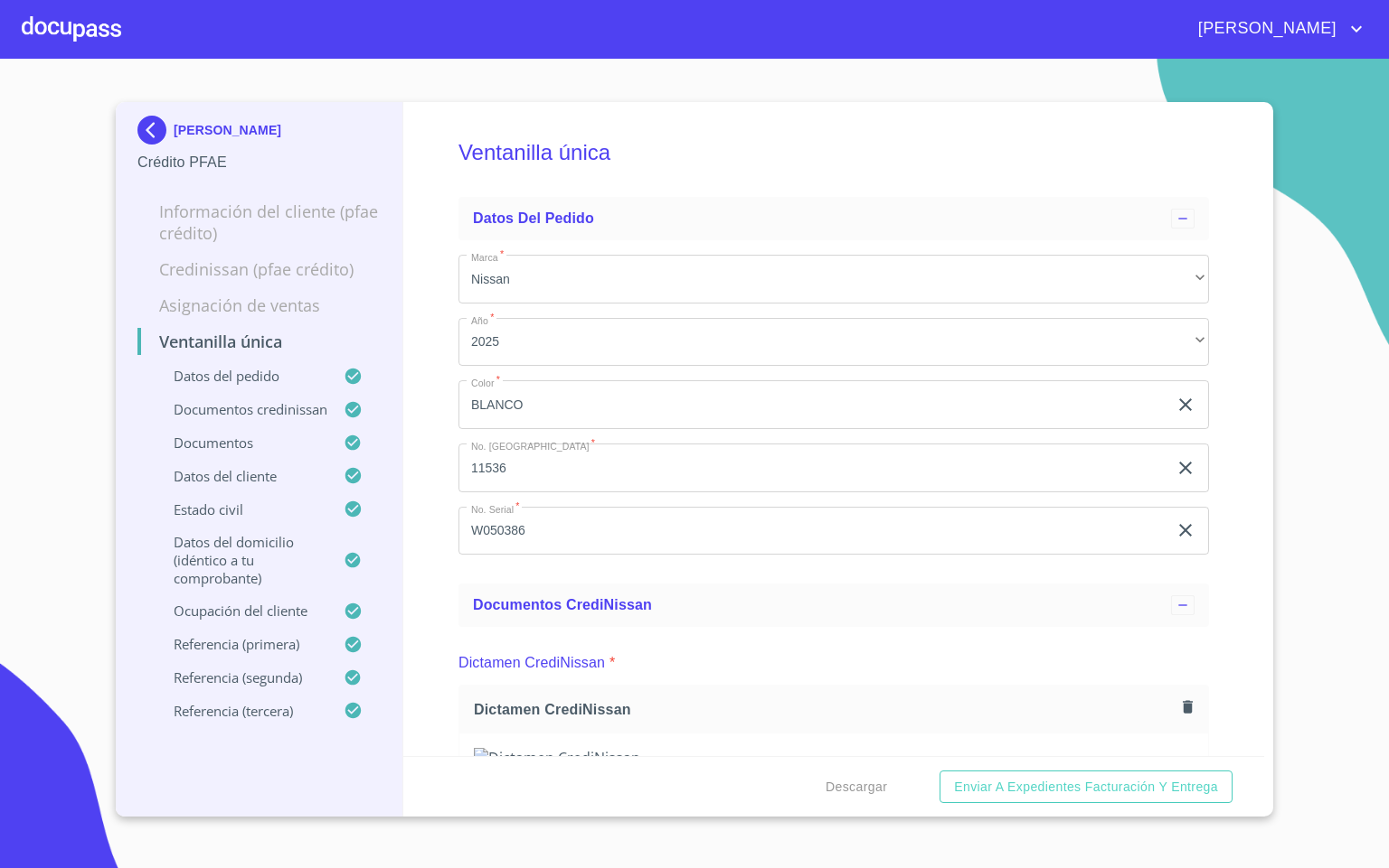
scroll to position [1084, 0]
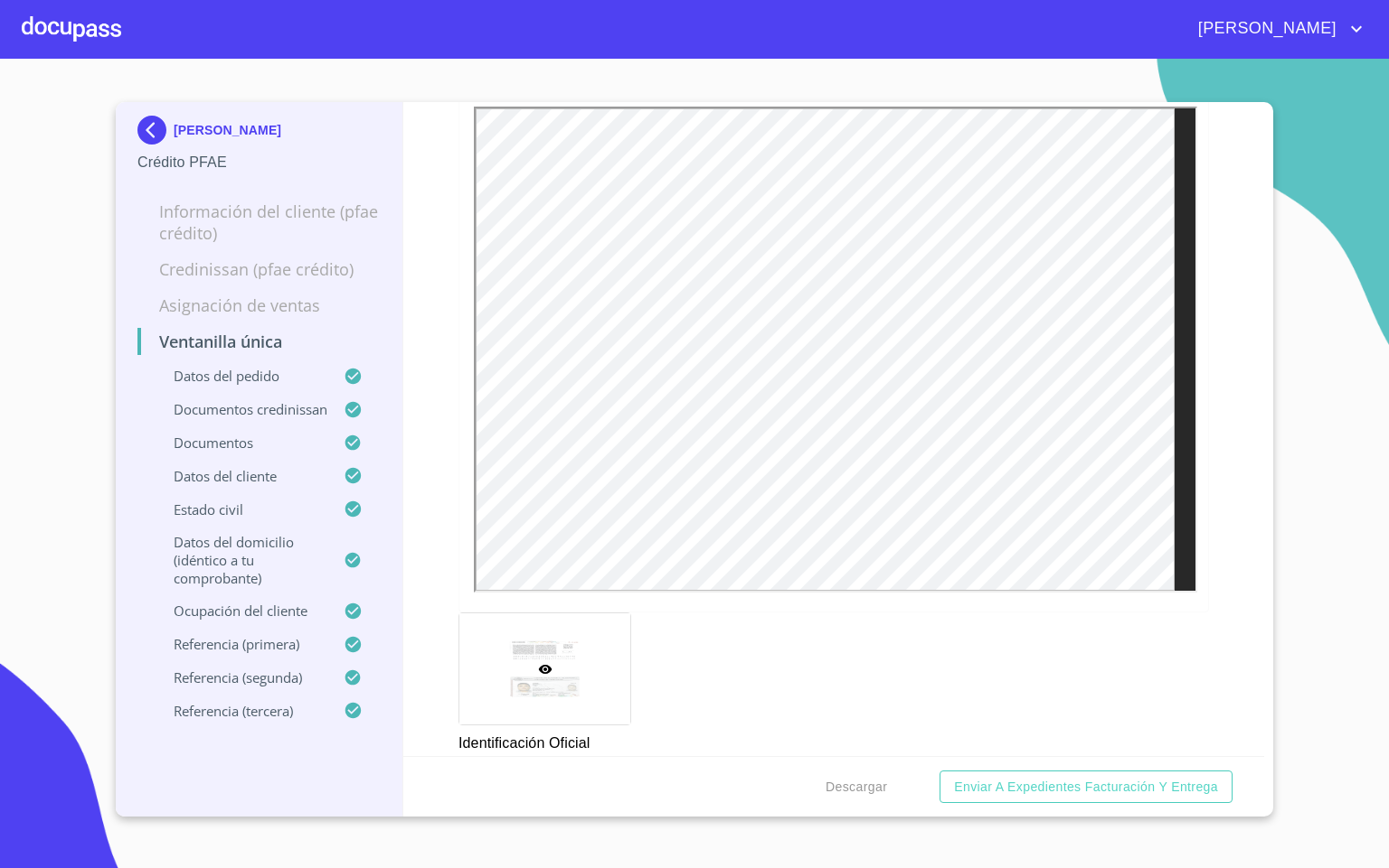
click at [68, 19] on div at bounding box center [71, 28] width 100 height 58
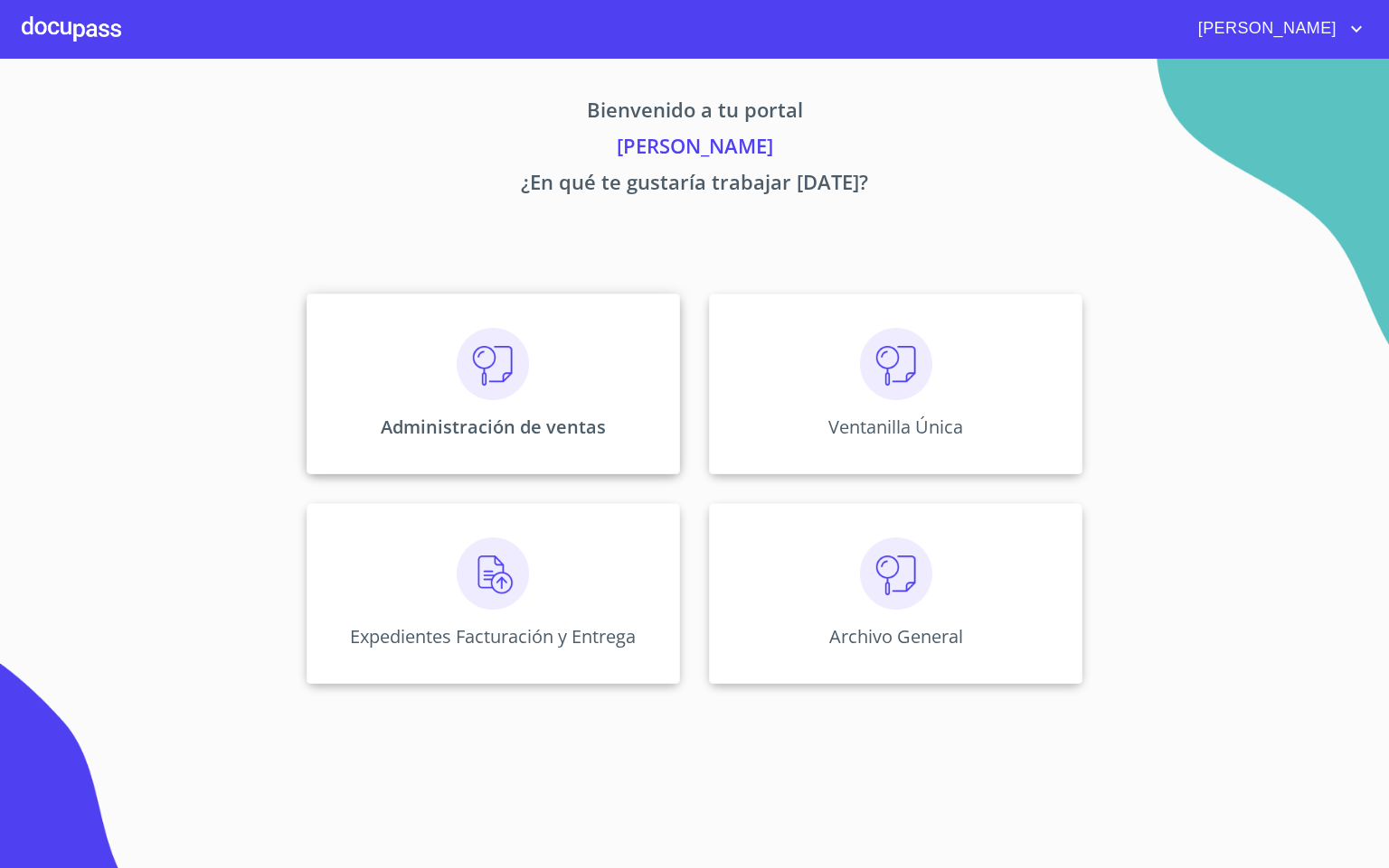
click at [545, 404] on div "Administración de ventas" at bounding box center [493, 384] width 374 height 181
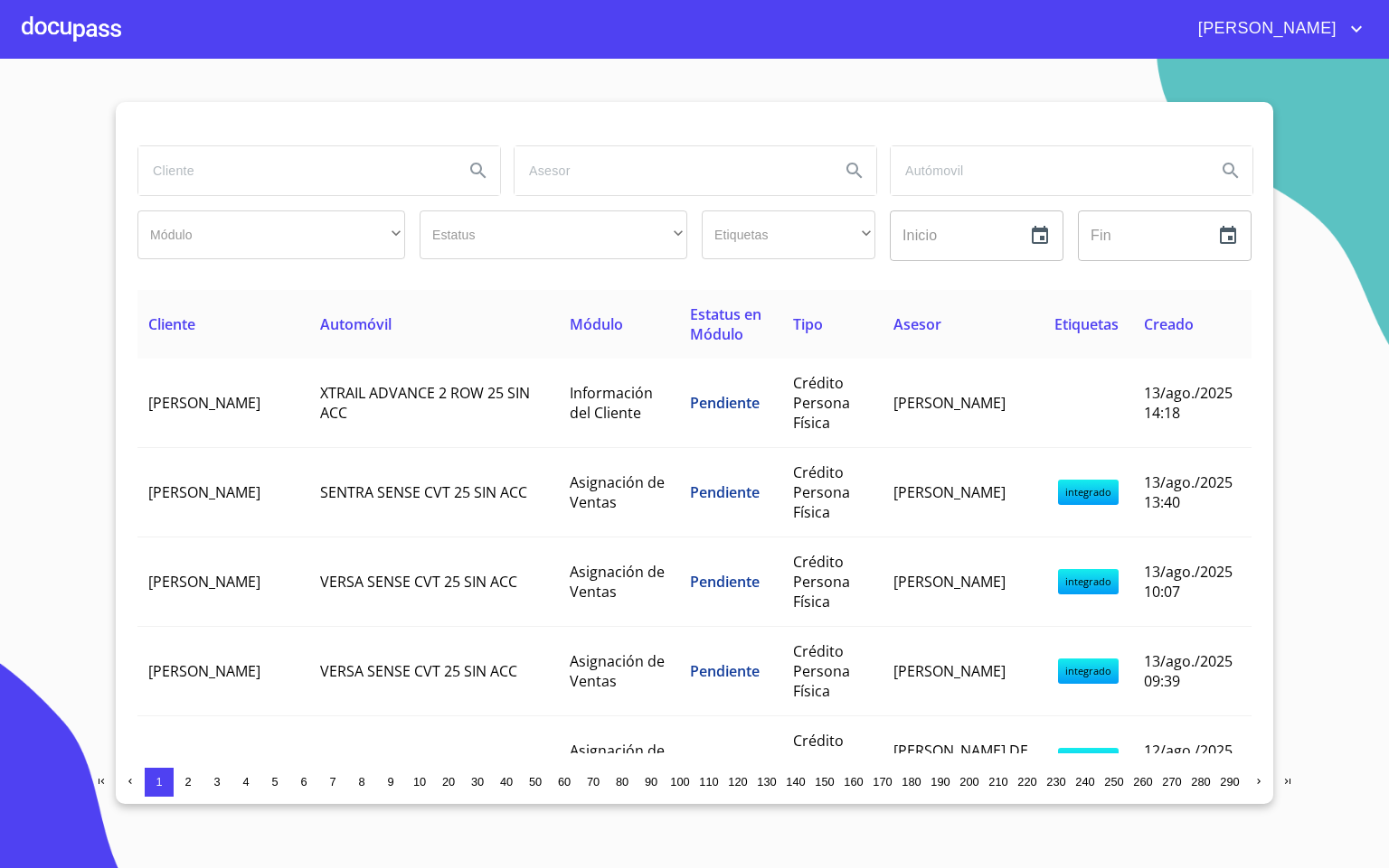
click at [179, 190] on input "search" at bounding box center [293, 170] width 311 height 48
type input "SOCORRO"
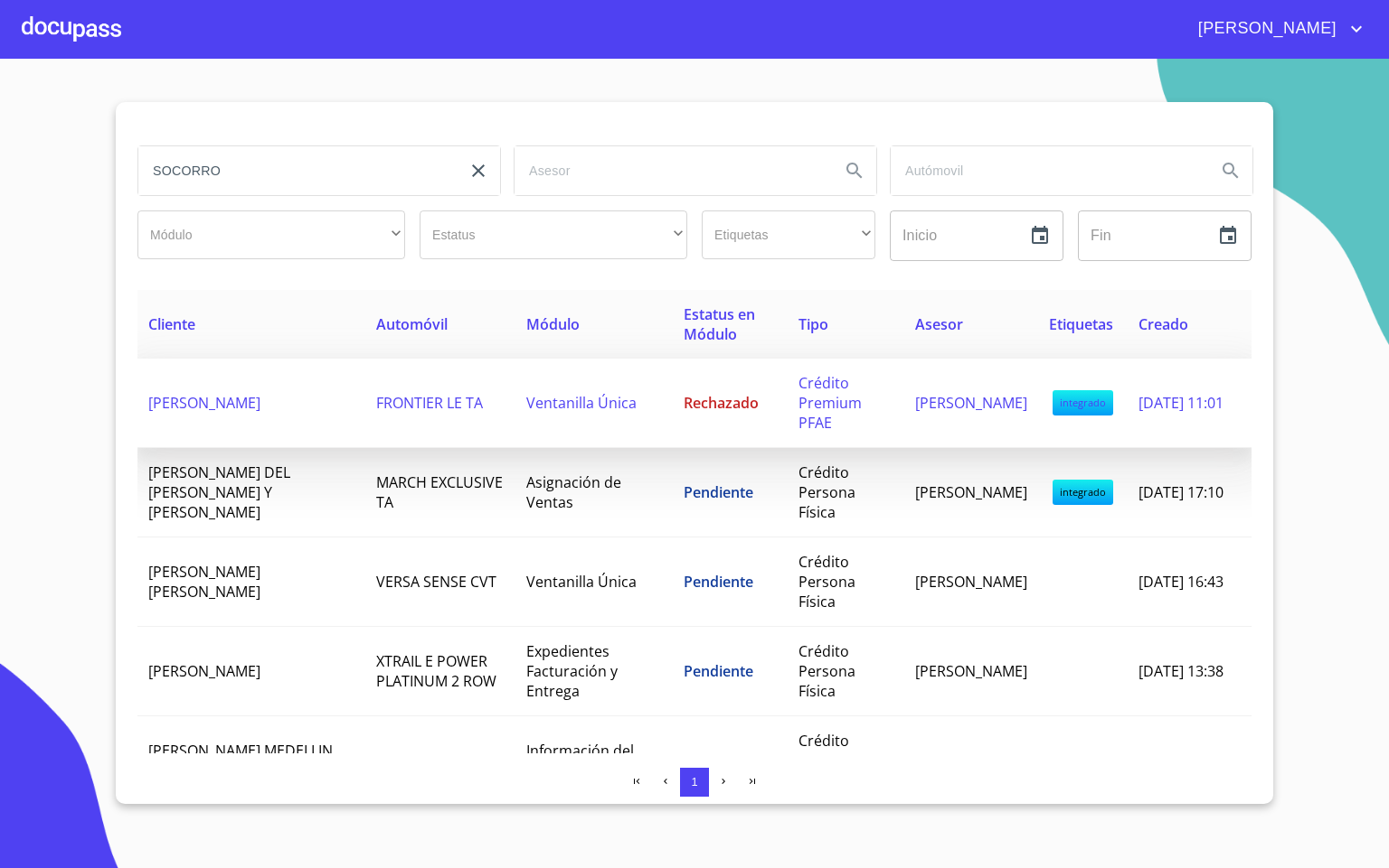
click at [267, 414] on td "[PERSON_NAME]" at bounding box center [250, 403] width 227 height 89
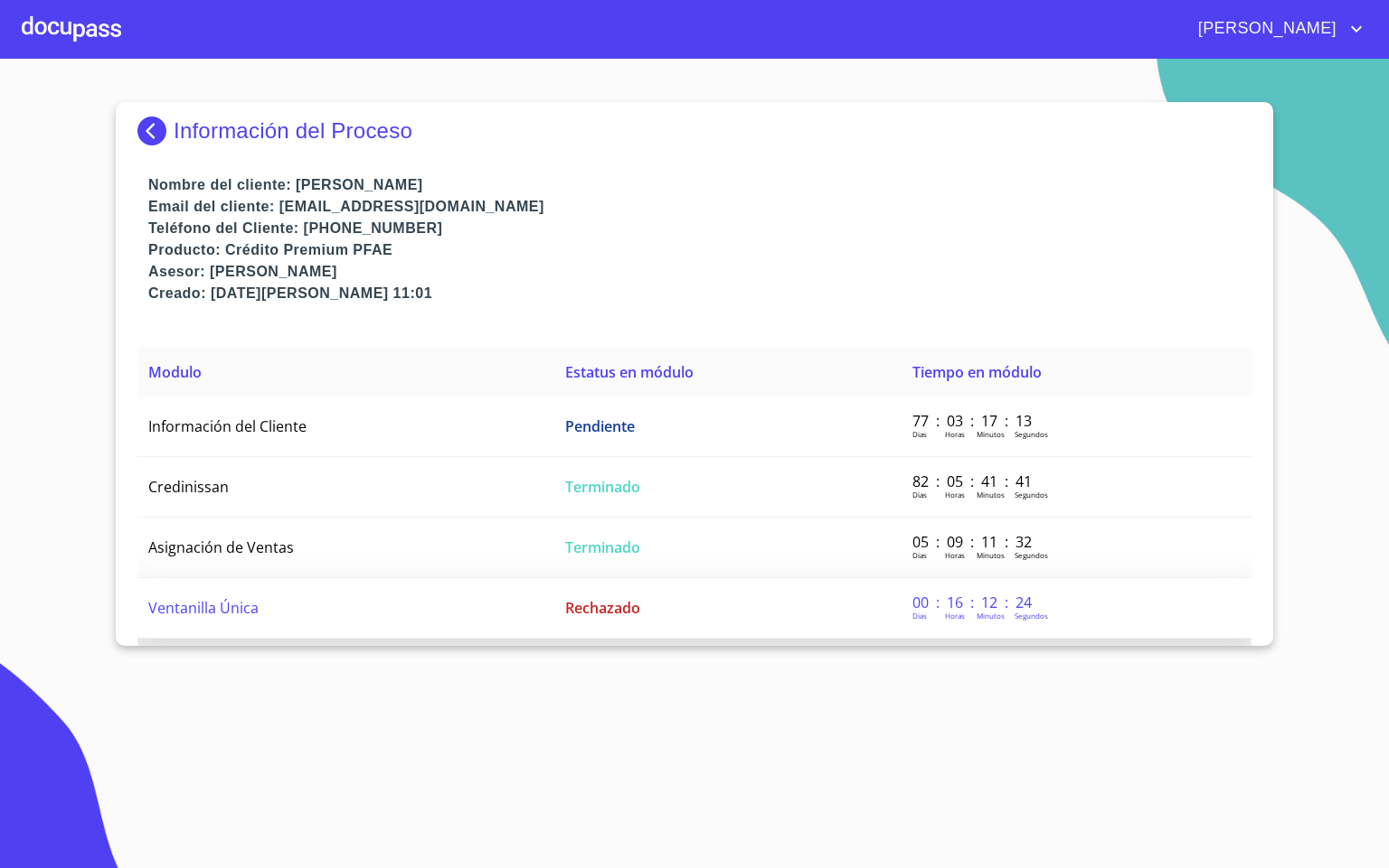
click at [336, 579] on td "Ventanilla Única" at bounding box center [345, 609] width 416 height 60
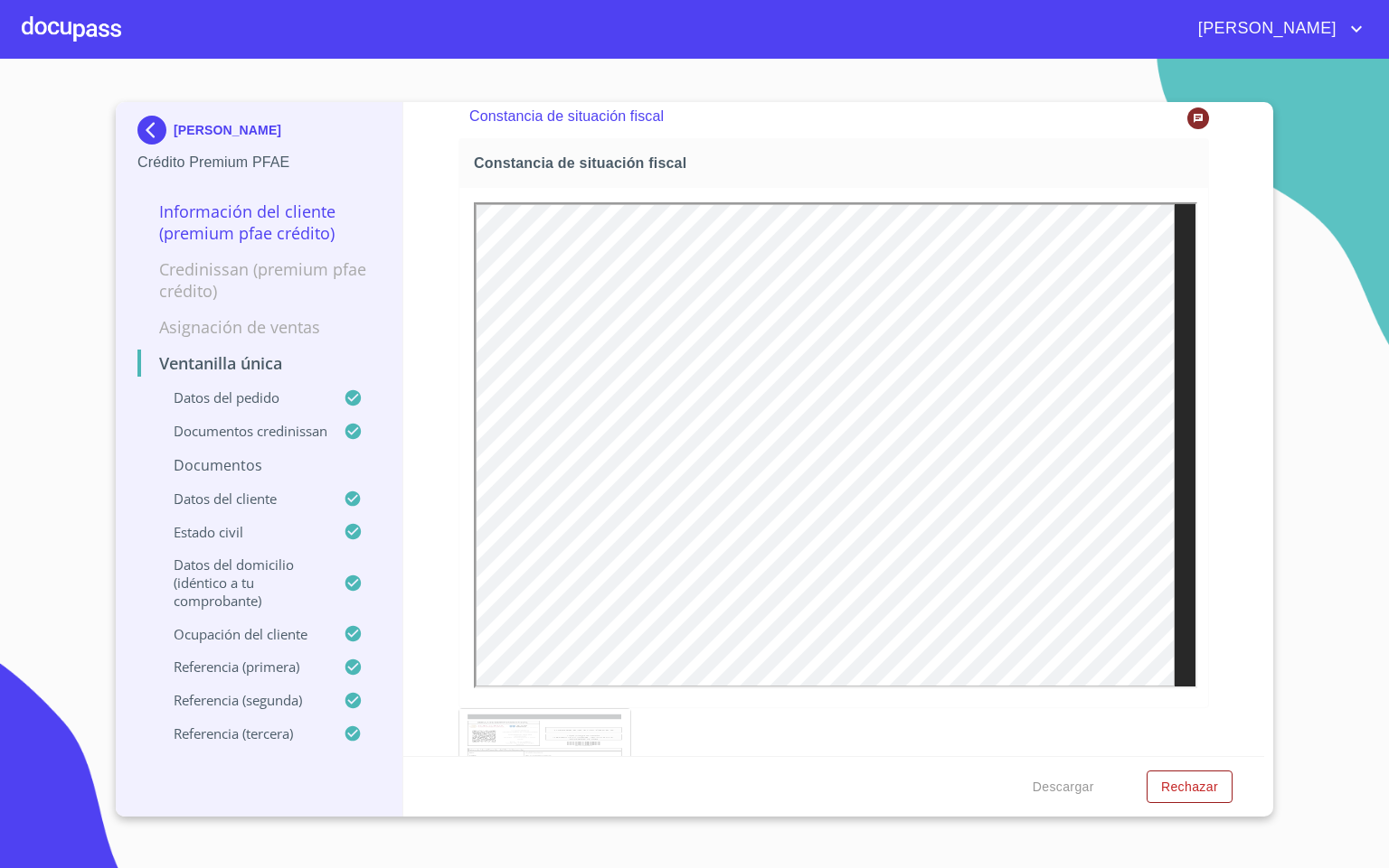
scroll to position [5828, 0]
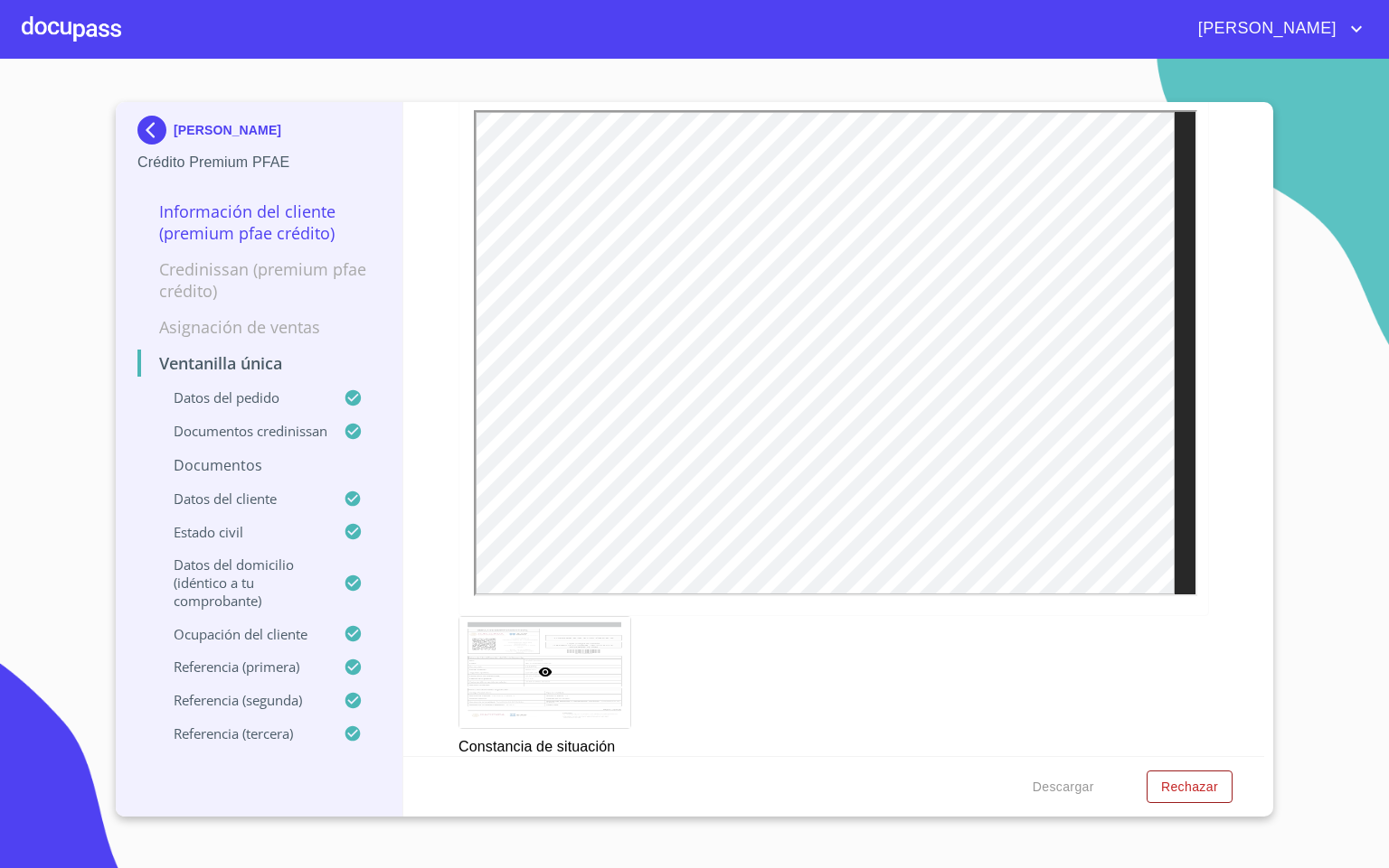
click at [144, 117] on img at bounding box center [155, 131] width 37 height 29
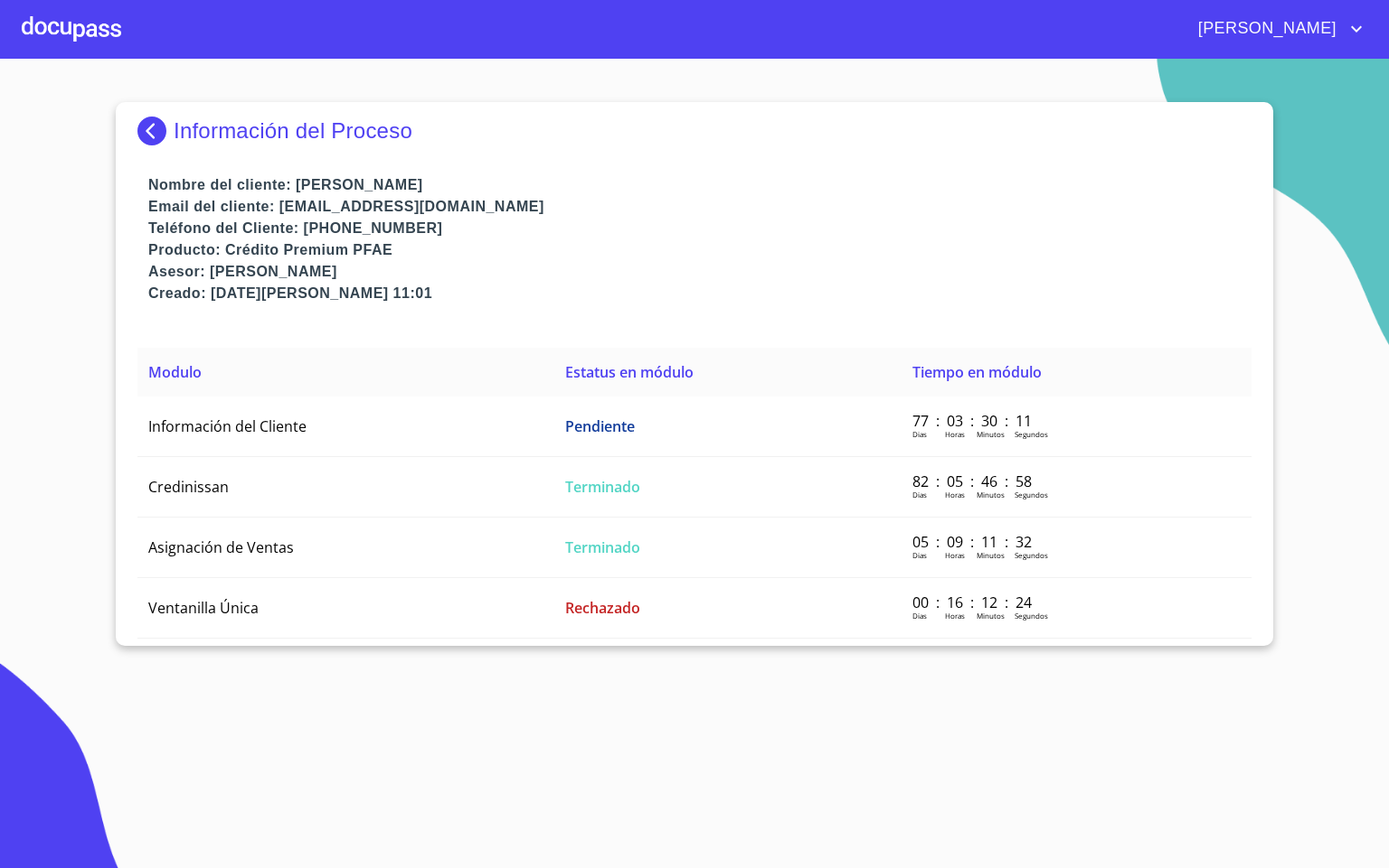
click at [90, 42] on div at bounding box center [71, 28] width 100 height 58
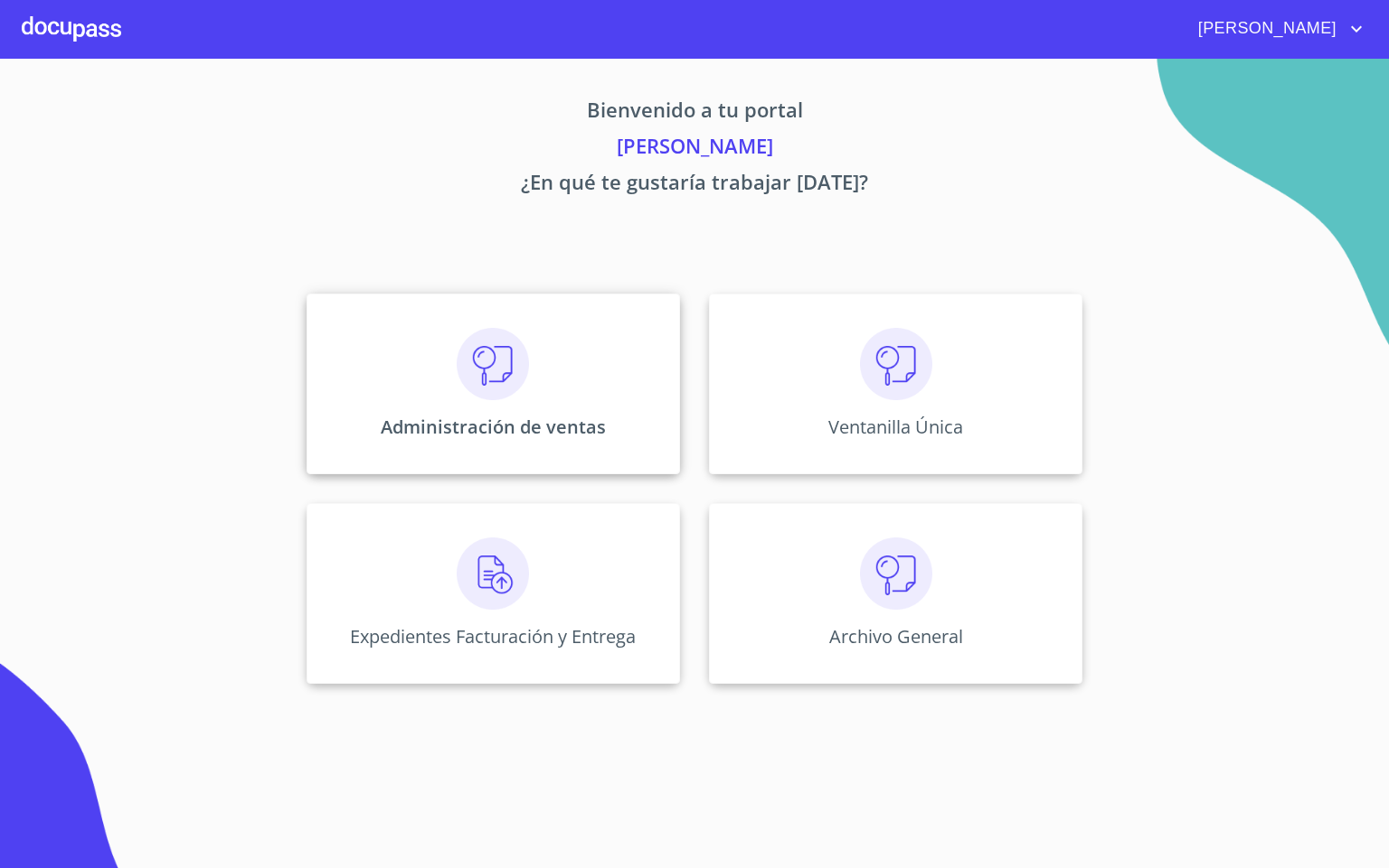
click at [521, 381] on img at bounding box center [492, 363] width 72 height 72
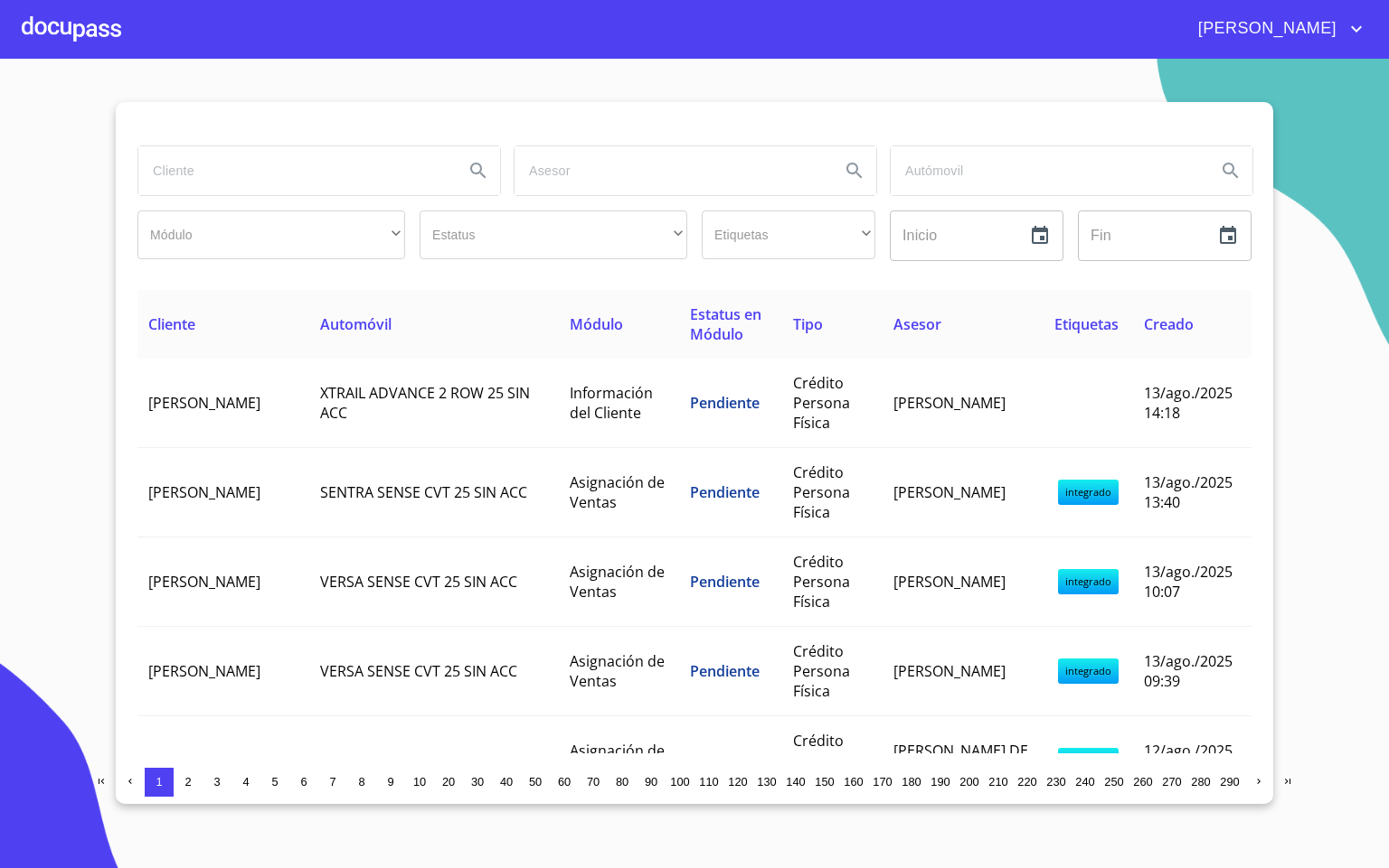
click at [278, 183] on input "search" at bounding box center [293, 170] width 311 height 48
type input "deniss"
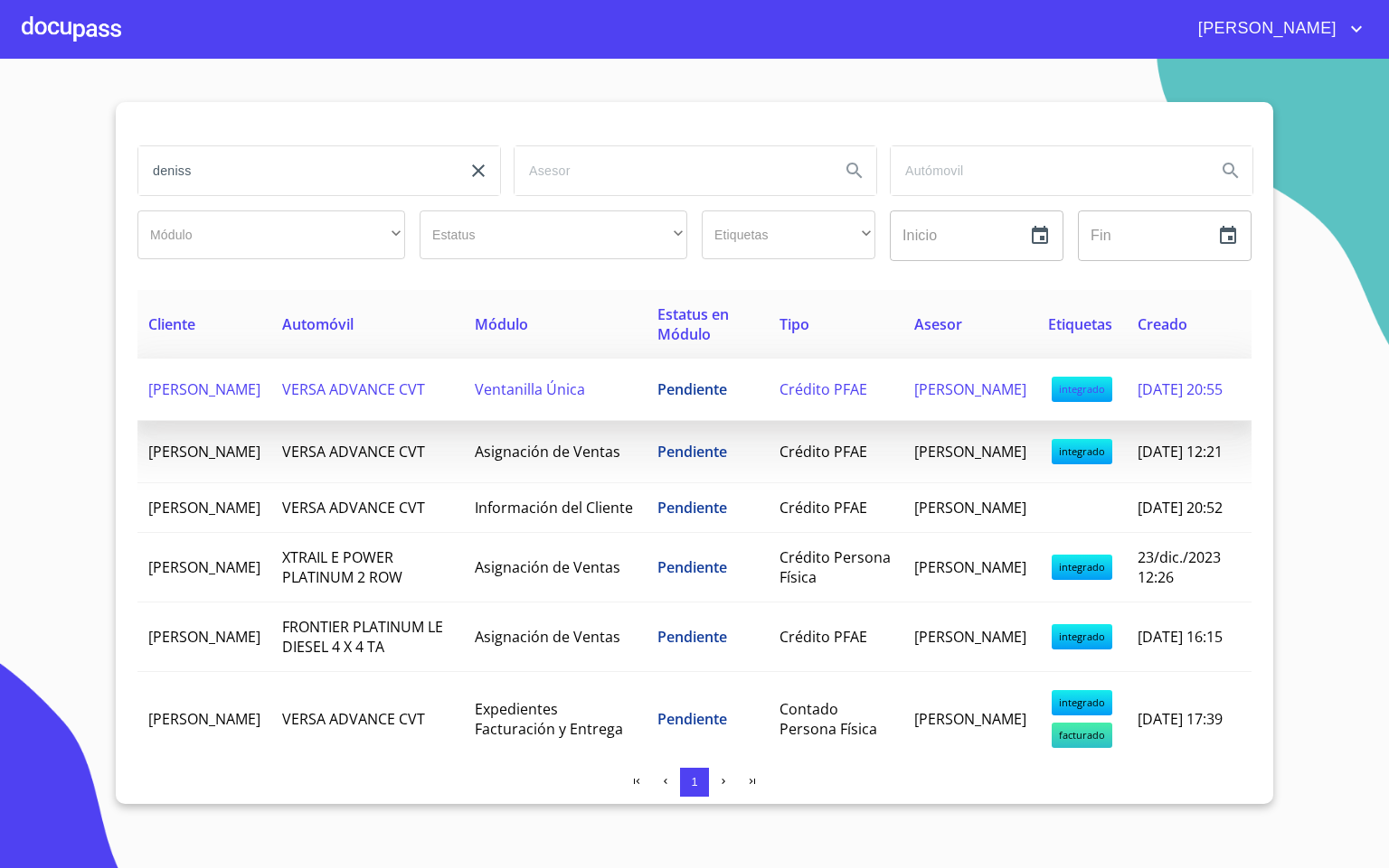
click at [271, 375] on td "[PERSON_NAME]" at bounding box center [204, 390] width 134 height 62
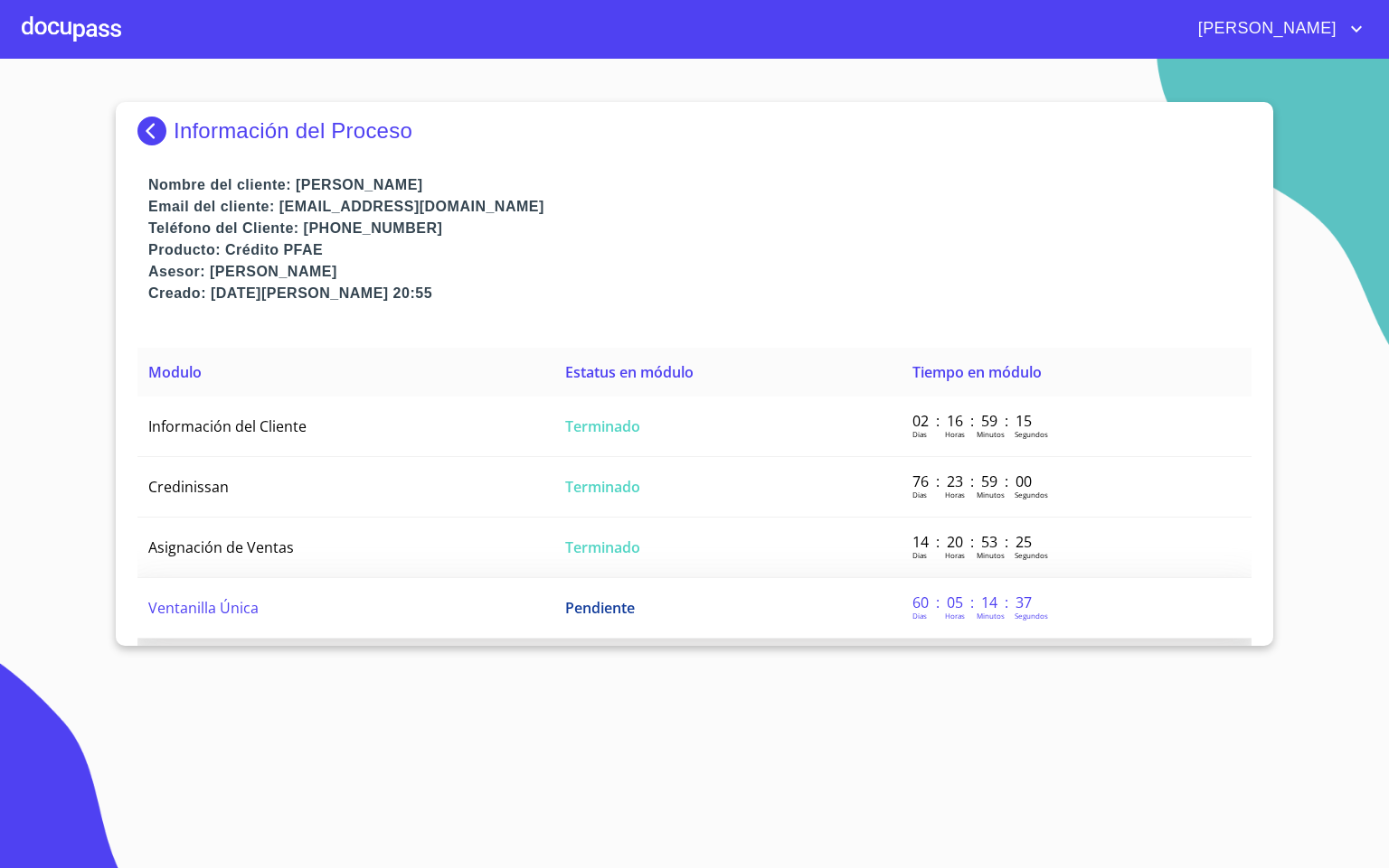
click at [307, 629] on td "Ventanilla Única" at bounding box center [345, 609] width 416 height 60
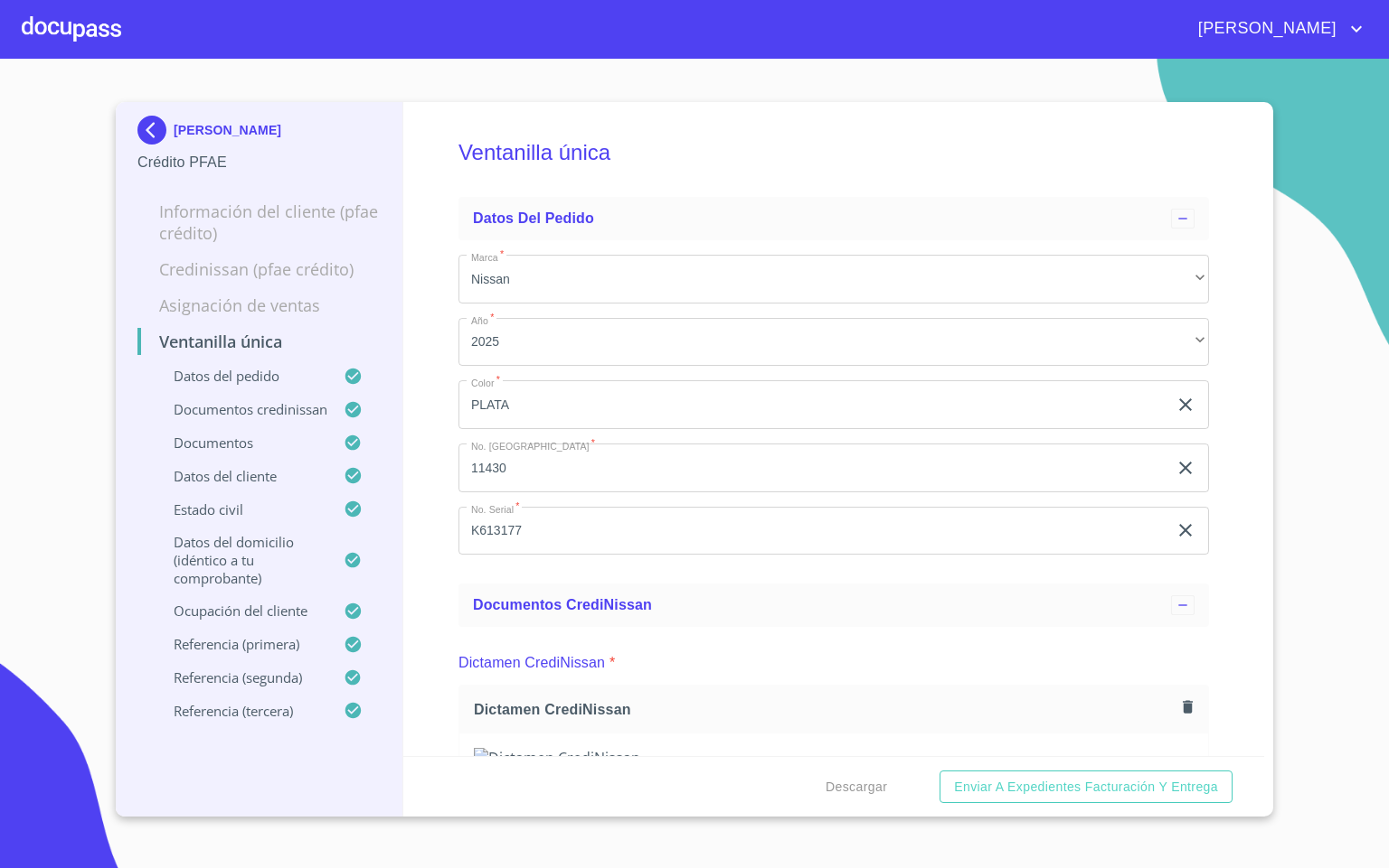
click at [1226, 469] on div "Ventanilla única Datos del pedido Marca   * Nissan ​ Año   * 2025 ​ Color   * P…" at bounding box center [834, 429] width 861 height 654
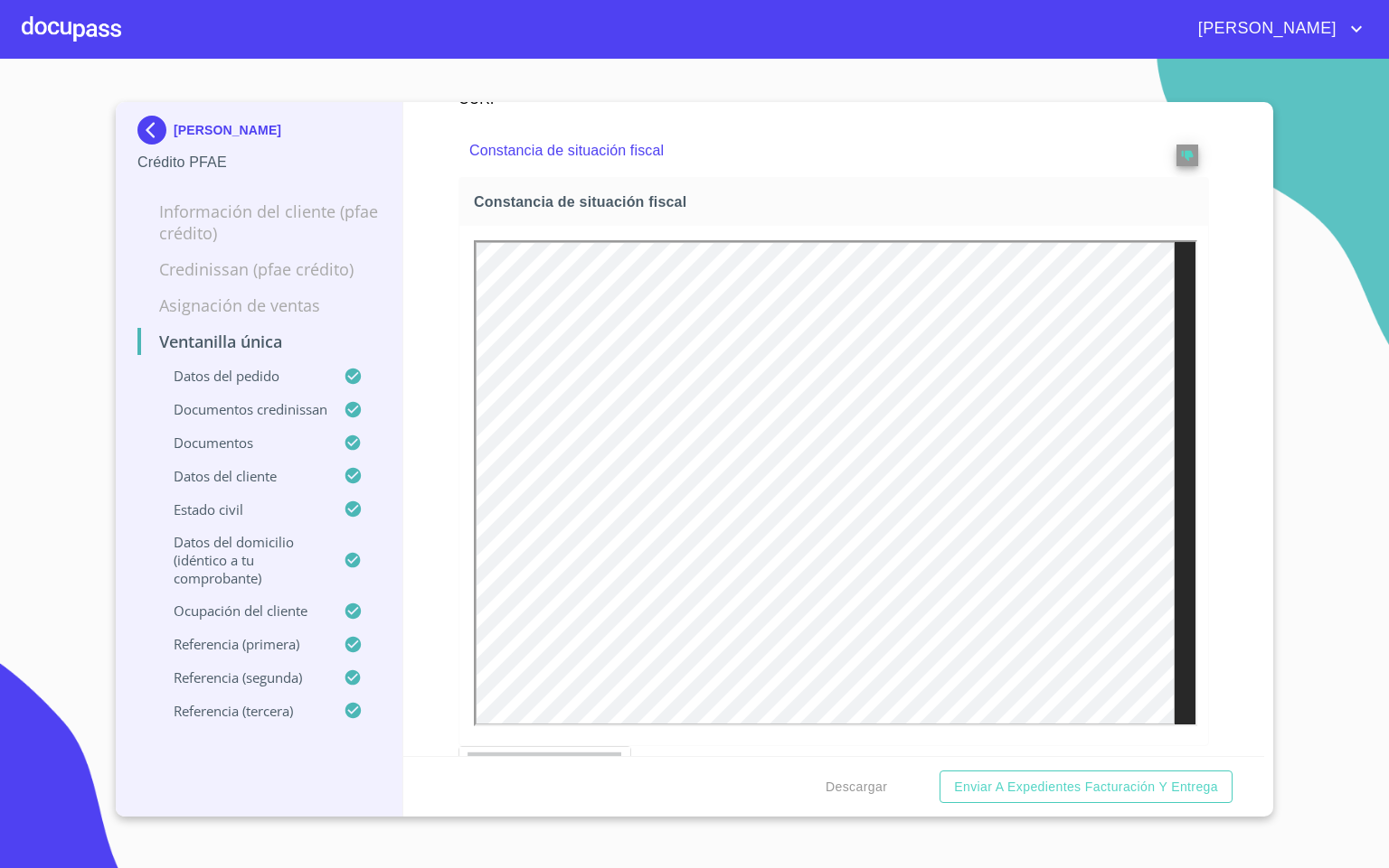
scroll to position [5828, 0]
